Goal: Transaction & Acquisition: Purchase product/service

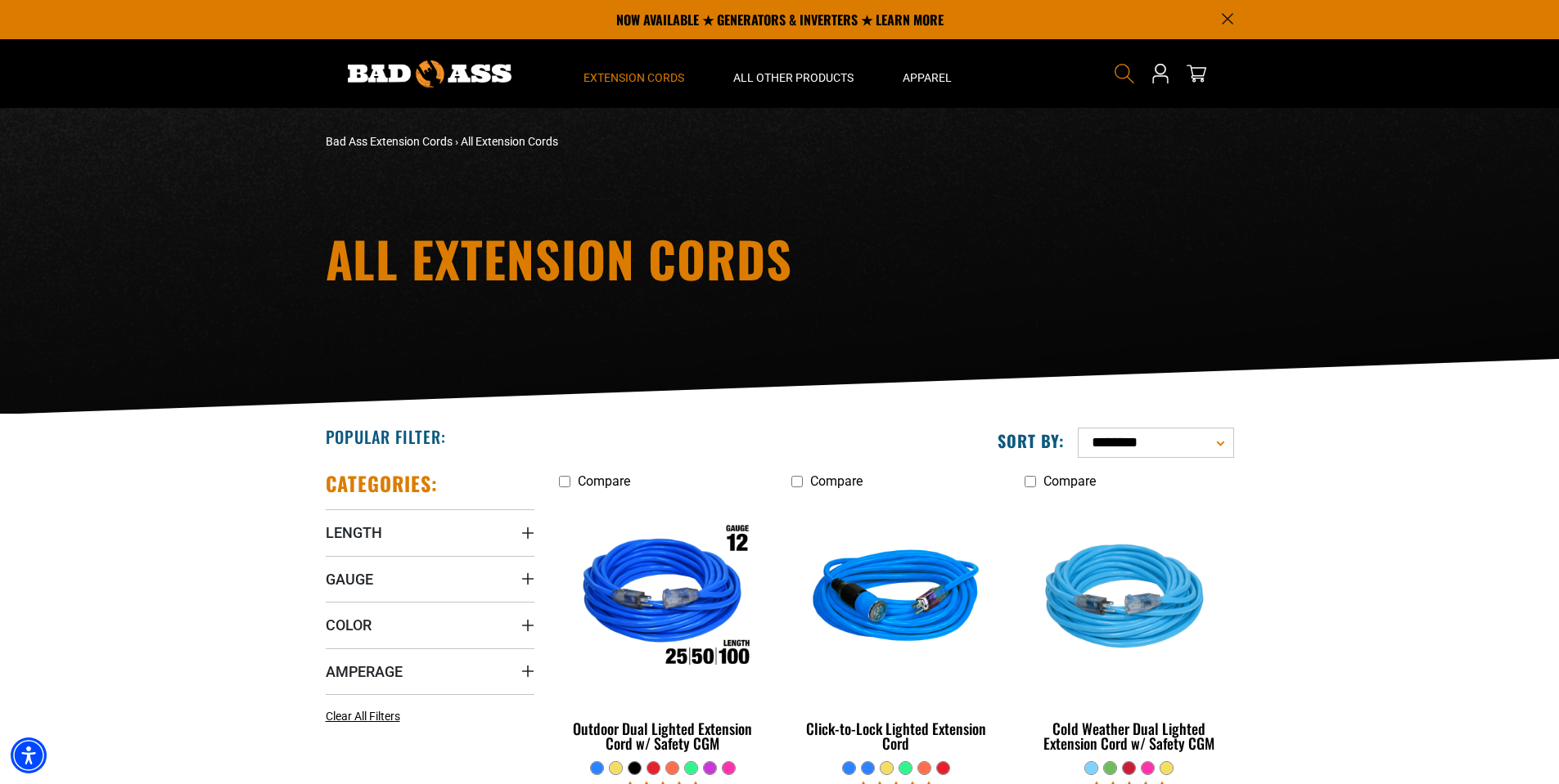
click at [1119, 70] on icon "Search" at bounding box center [1125, 74] width 22 height 22
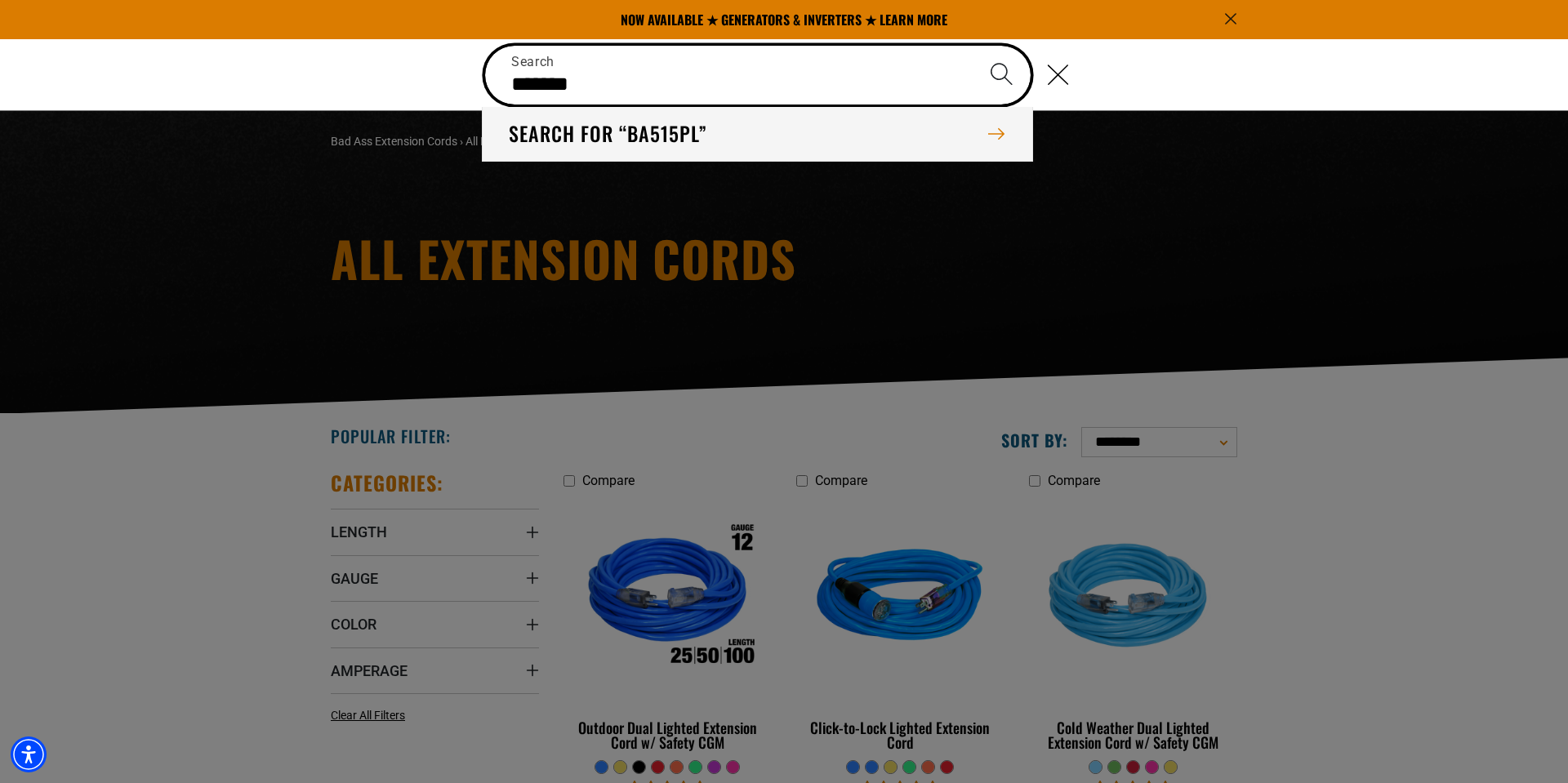
type input "*******"
click at [973, 45] on button "Search" at bounding box center [1001, 74] width 57 height 57
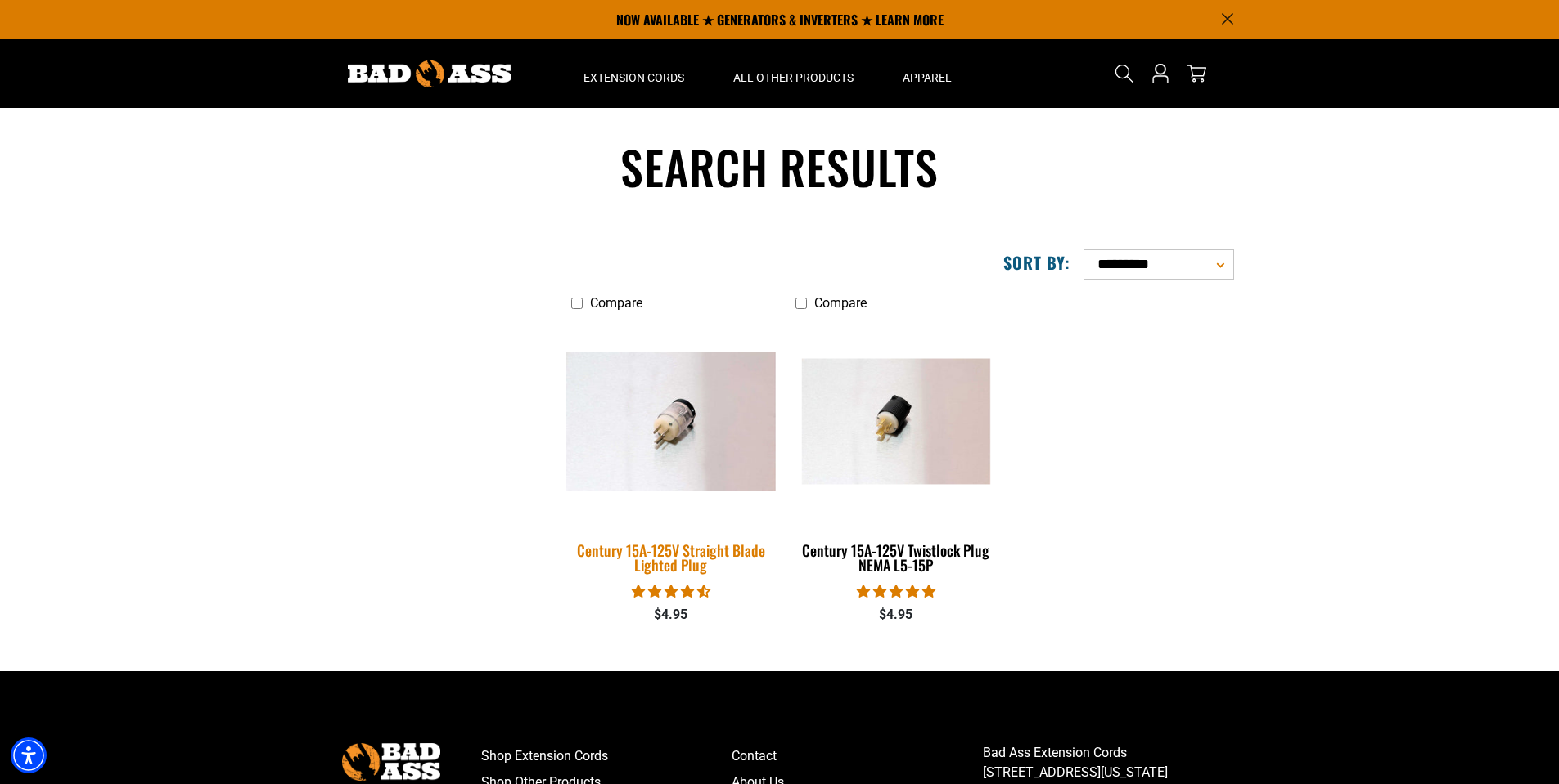
click at [648, 558] on div "Century 15A-125V Straight Blade Lighted Plug" at bounding box center [671, 558] width 201 height 30
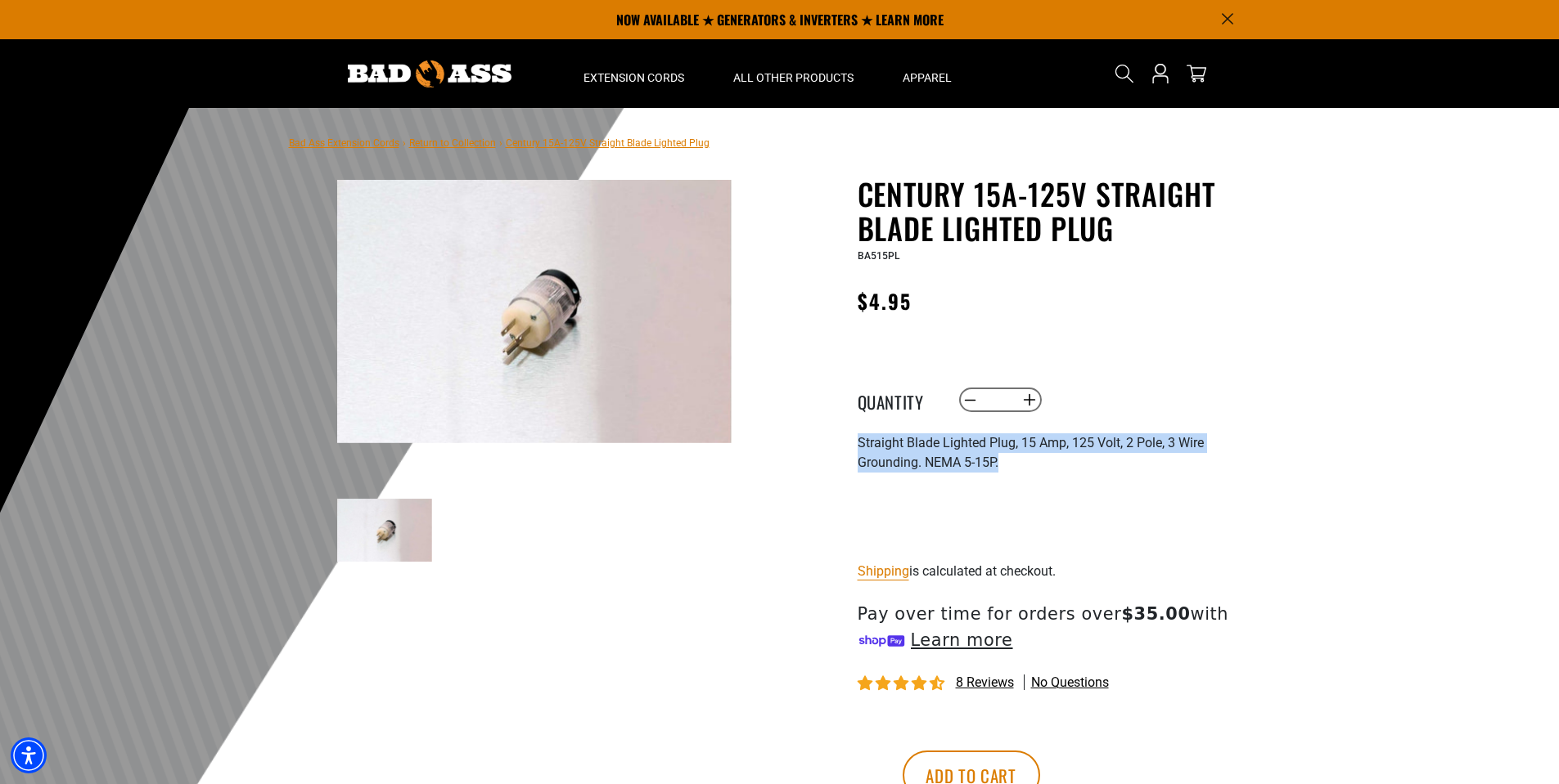
drag, startPoint x: 998, startPoint y: 464, endPoint x: 859, endPoint y: 445, distance: 140.3
click at [859, 445] on span "Straight Blade Lighted Plug, 15 Amp, 125 Volt, 2 Pole, 3 Wire Grounding. NEMA 5…" at bounding box center [1031, 453] width 346 height 36
click at [870, 447] on span "Straight Blade Lighted Plug, 15 Amp, 125 Volt, 2 Pole, 3 Wire Grounding. NEMA 5…" at bounding box center [1031, 453] width 346 height 36
